Goal: Check status: Check status

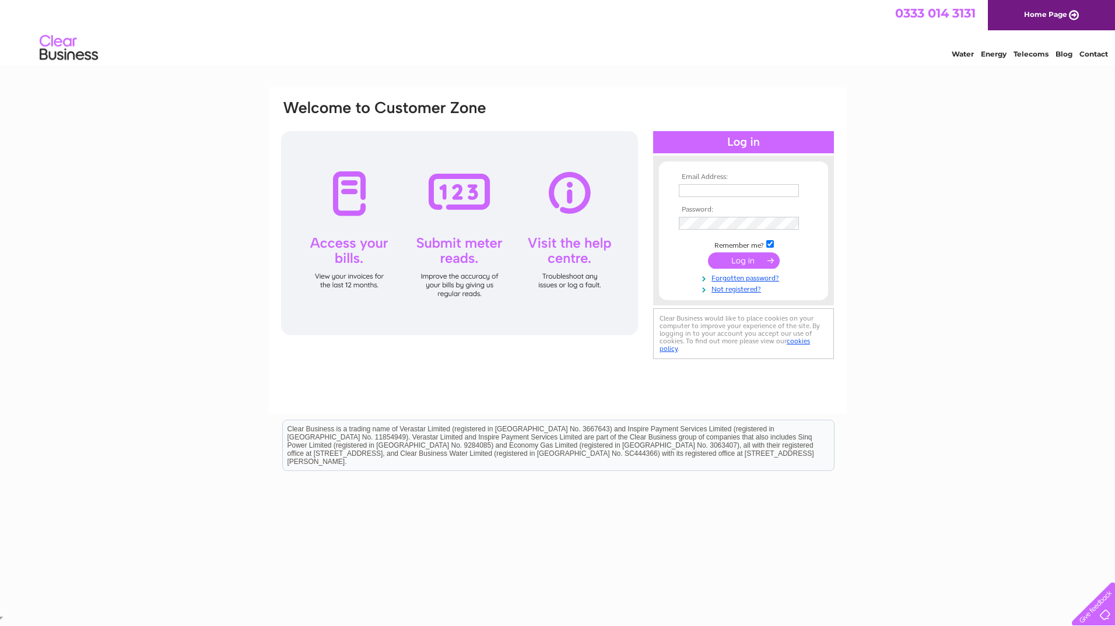
type input "[EMAIL_ADDRESS][DOMAIN_NAME]"
click at [732, 262] on input "submit" at bounding box center [744, 260] width 72 height 16
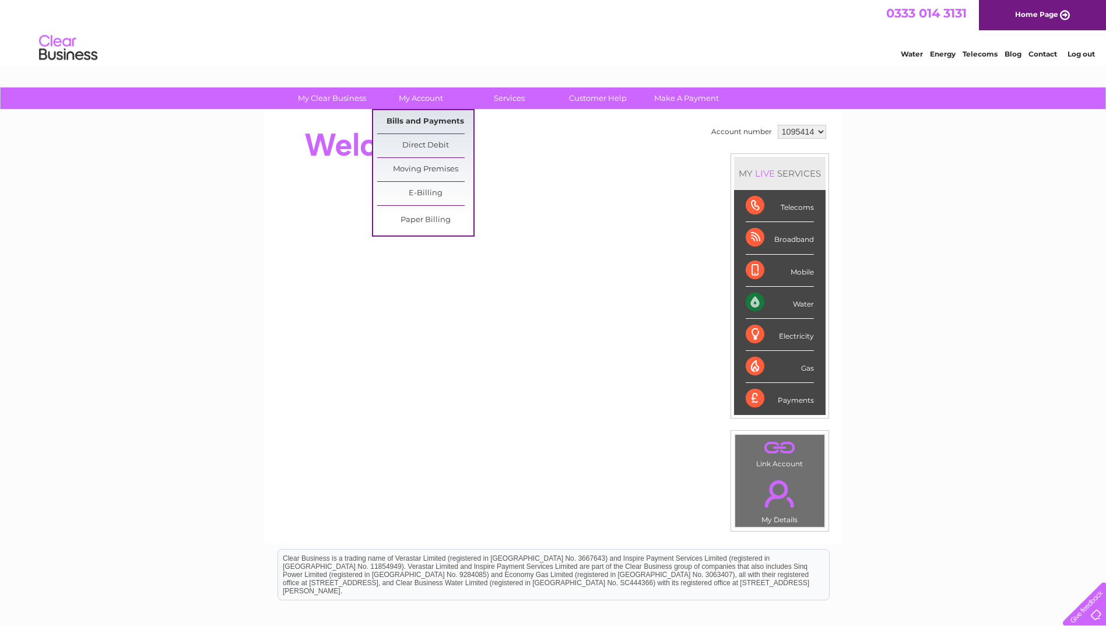
click at [408, 115] on link "Bills and Payments" at bounding box center [425, 121] width 96 height 23
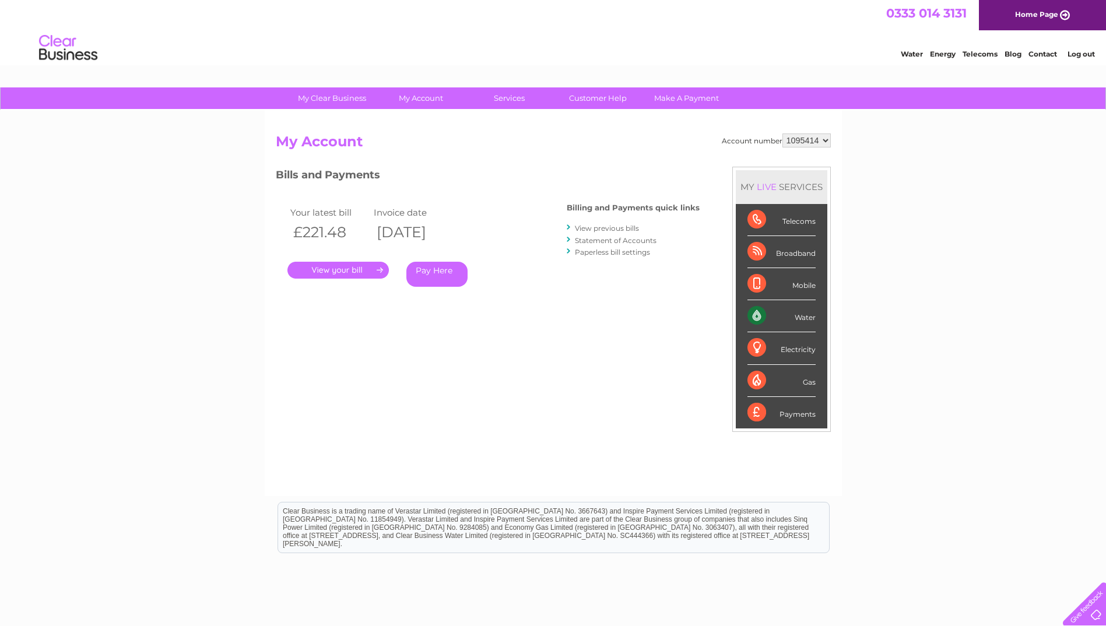
click at [333, 274] on link "." at bounding box center [337, 270] width 101 height 17
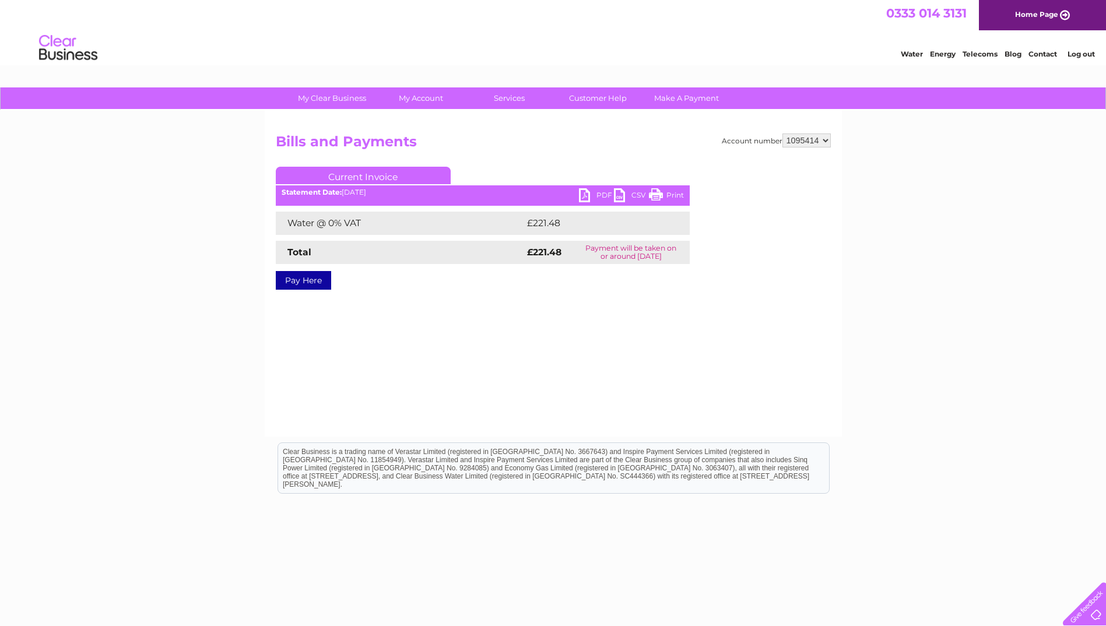
click at [592, 197] on link "PDF" at bounding box center [596, 196] width 35 height 17
